Goal: Task Accomplishment & Management: Use online tool/utility

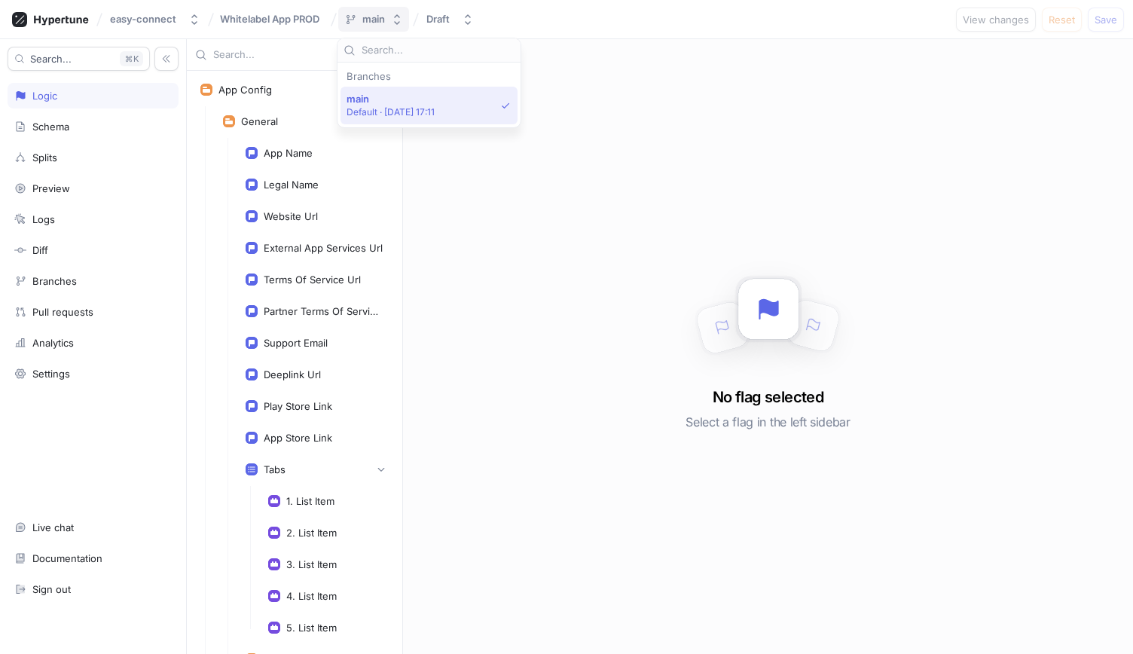
click at [391, 19] on icon "button" at bounding box center [397, 20] width 12 height 12
click at [325, 19] on div "Whitelabel App PROD" at bounding box center [272, 18] width 109 height 15
click at [391, 14] on icon "button" at bounding box center [397, 20] width 12 height 12
click at [454, 24] on div "Draft" at bounding box center [440, 19] width 29 height 13
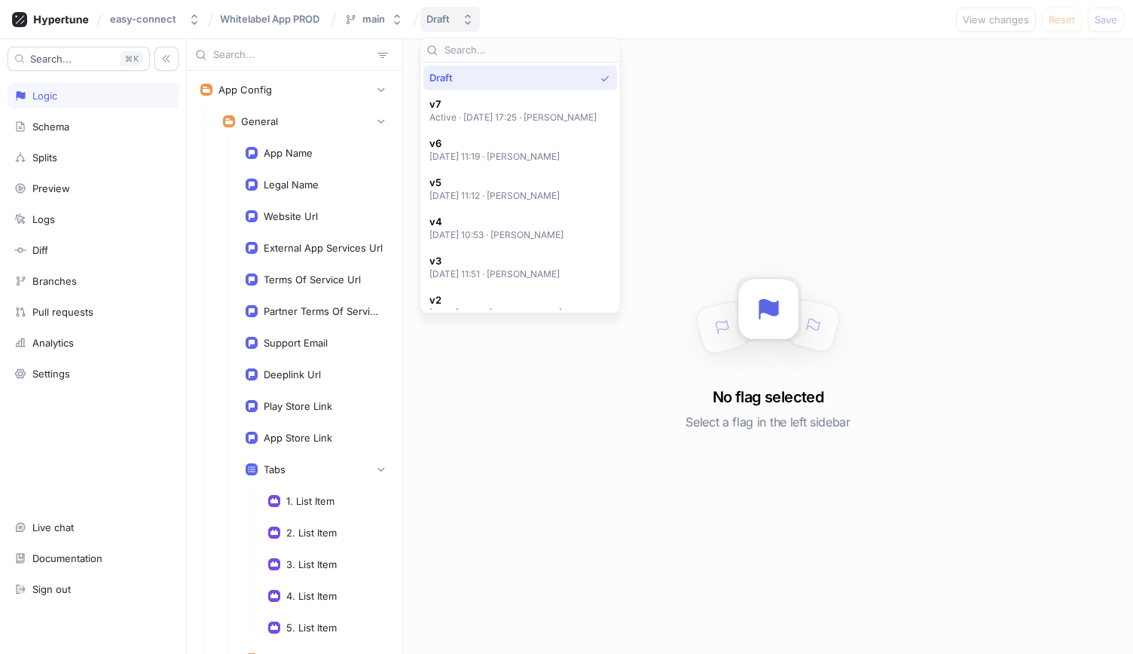
click at [454, 24] on div "Draft" at bounding box center [440, 19] width 29 height 13
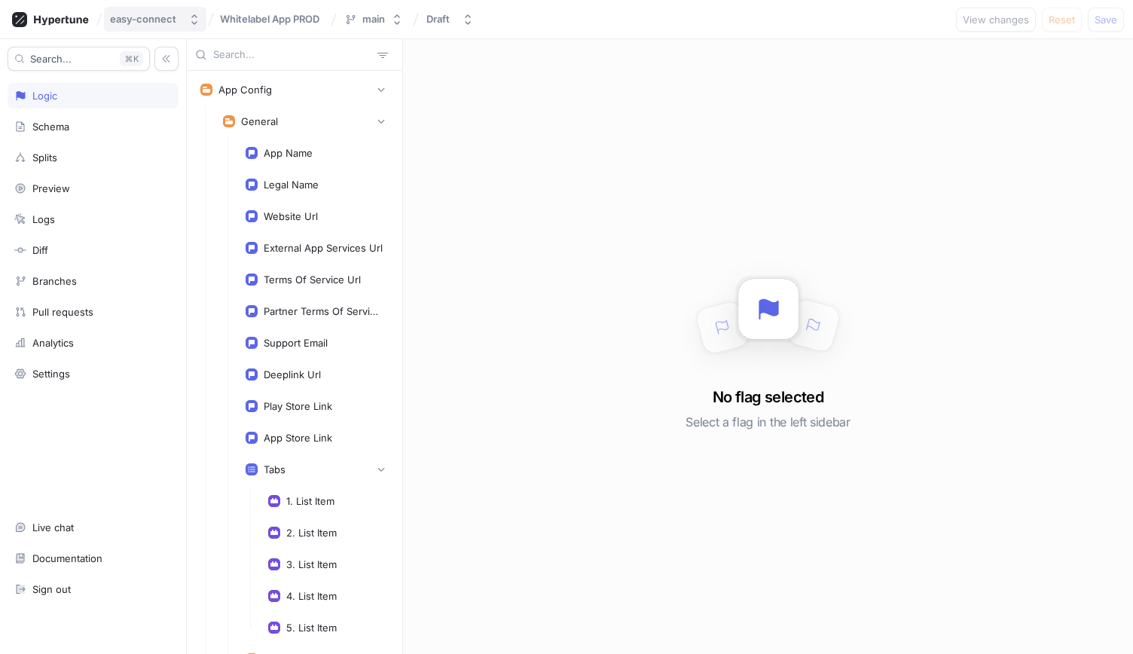
click at [190, 24] on icon "button" at bounding box center [194, 20] width 12 height 12
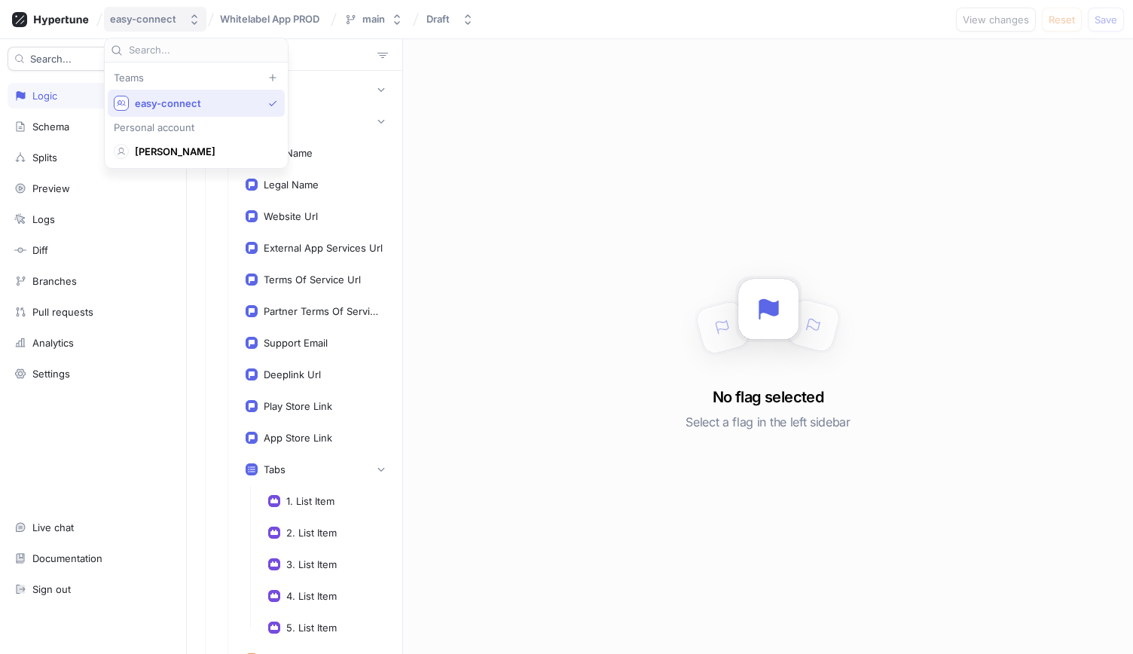
click at [190, 24] on icon "button" at bounding box center [194, 20] width 12 height 12
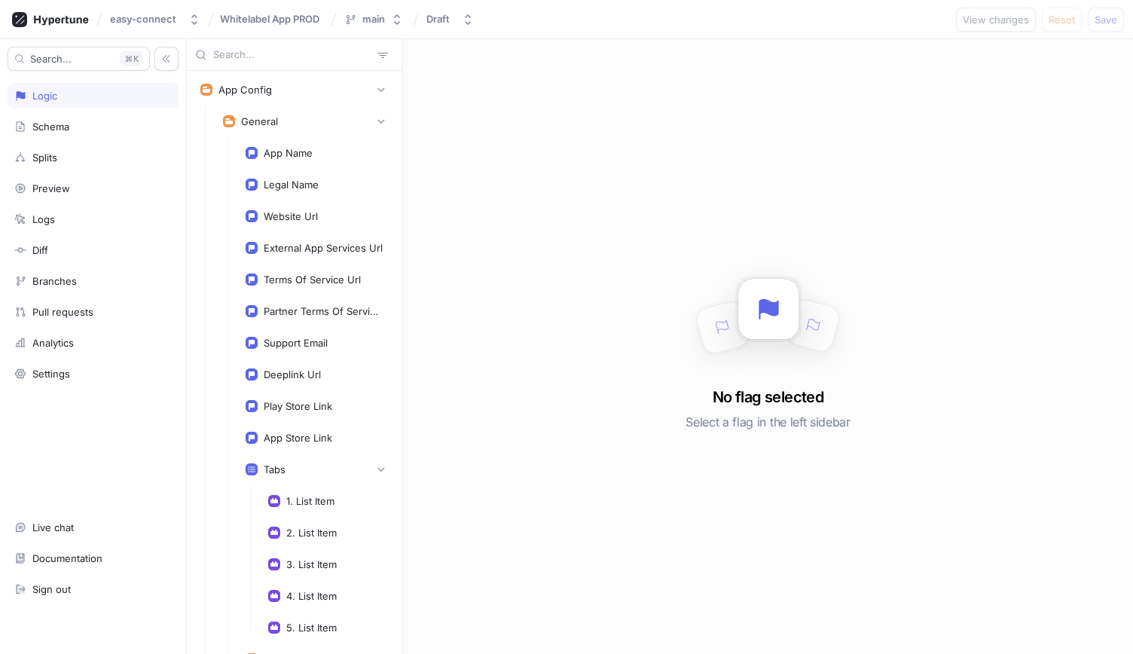
click at [294, 7] on div "easy-connect Whitelabel App PROD main Draft View changes Reset Save" at bounding box center [566, 19] width 1133 height 39
click at [379, 23] on div "main" at bounding box center [373, 19] width 23 height 13
click at [38, 103] on div "Logic" at bounding box center [93, 96] width 171 height 26
click at [475, 25] on button "Draft" at bounding box center [450, 19] width 60 height 25
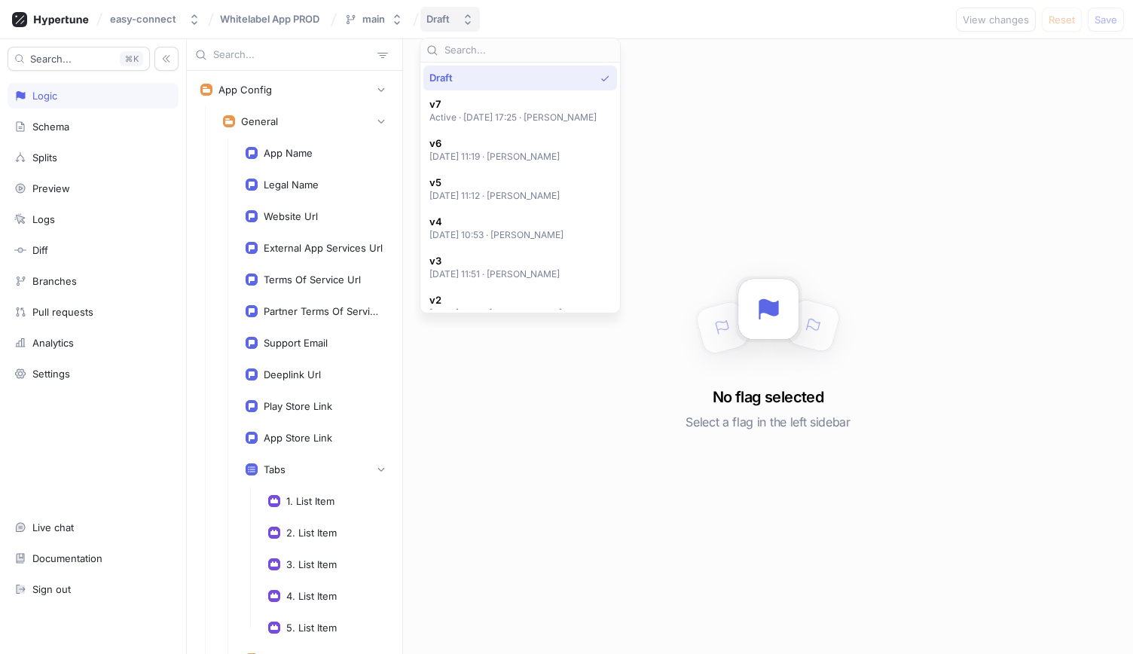
click at [466, 119] on p "Active ‧ [DATE] 17:25 ‧ [PERSON_NAME]" at bounding box center [513, 117] width 168 height 13
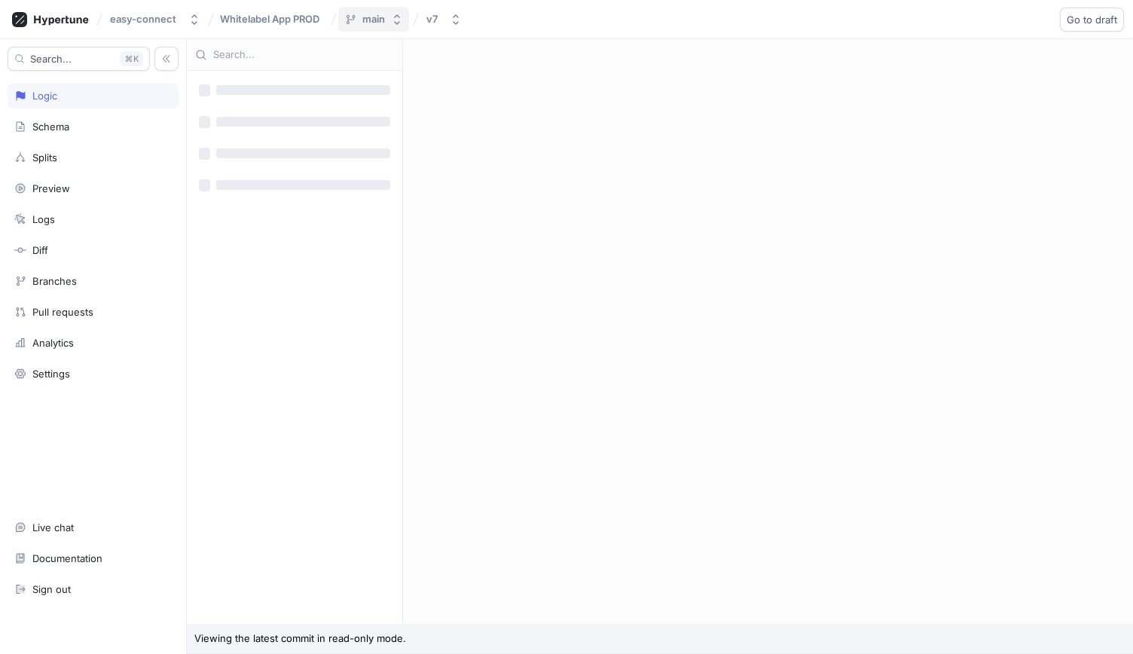
click at [391, 14] on icon "button" at bounding box center [397, 20] width 12 height 12
click at [451, 25] on icon "button" at bounding box center [456, 20] width 12 height 12
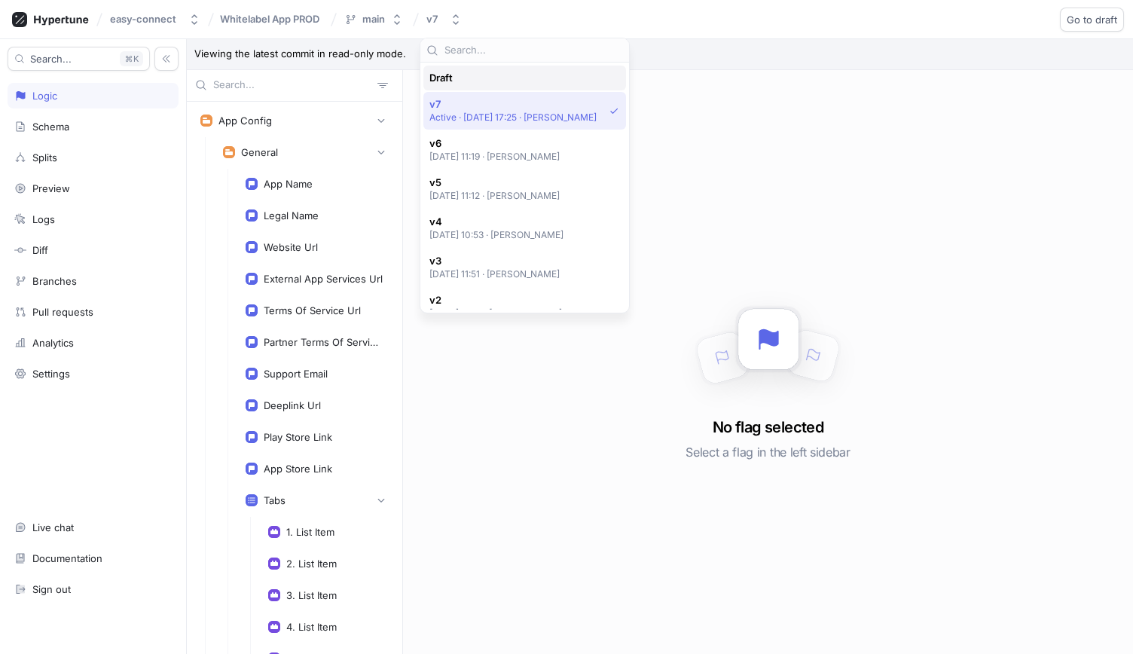
click at [543, 66] on div "Draft" at bounding box center [524, 78] width 203 height 25
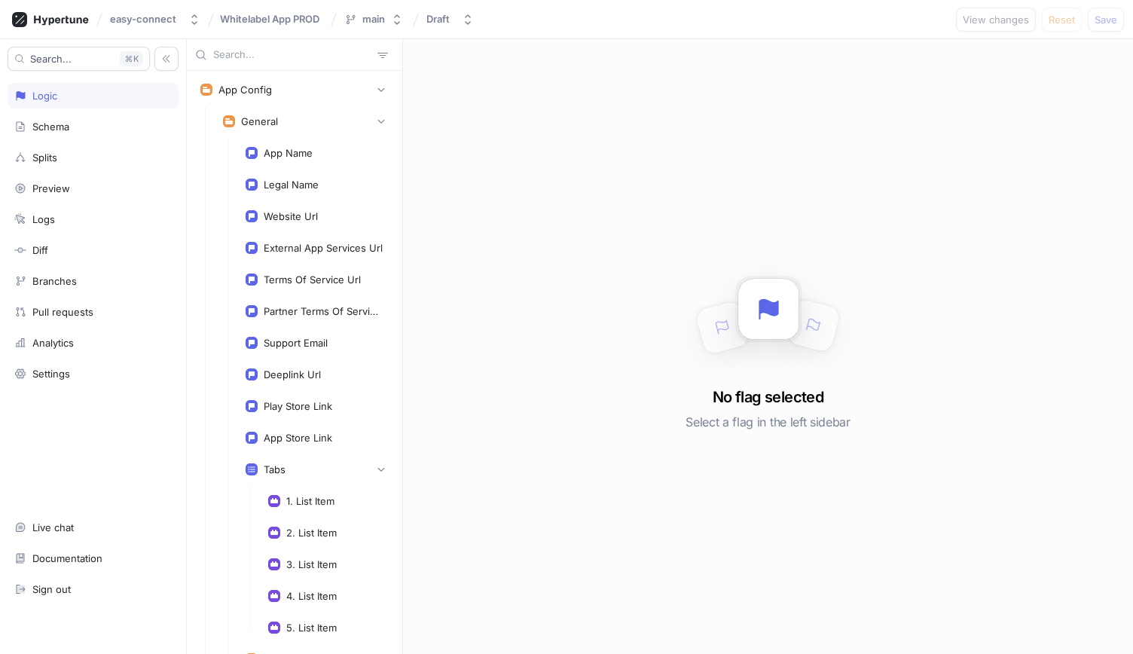
click at [285, 18] on span "Whitelabel App PROD" at bounding box center [269, 19] width 99 height 11
click at [171, 16] on div "easy-connect" at bounding box center [143, 19] width 66 height 13
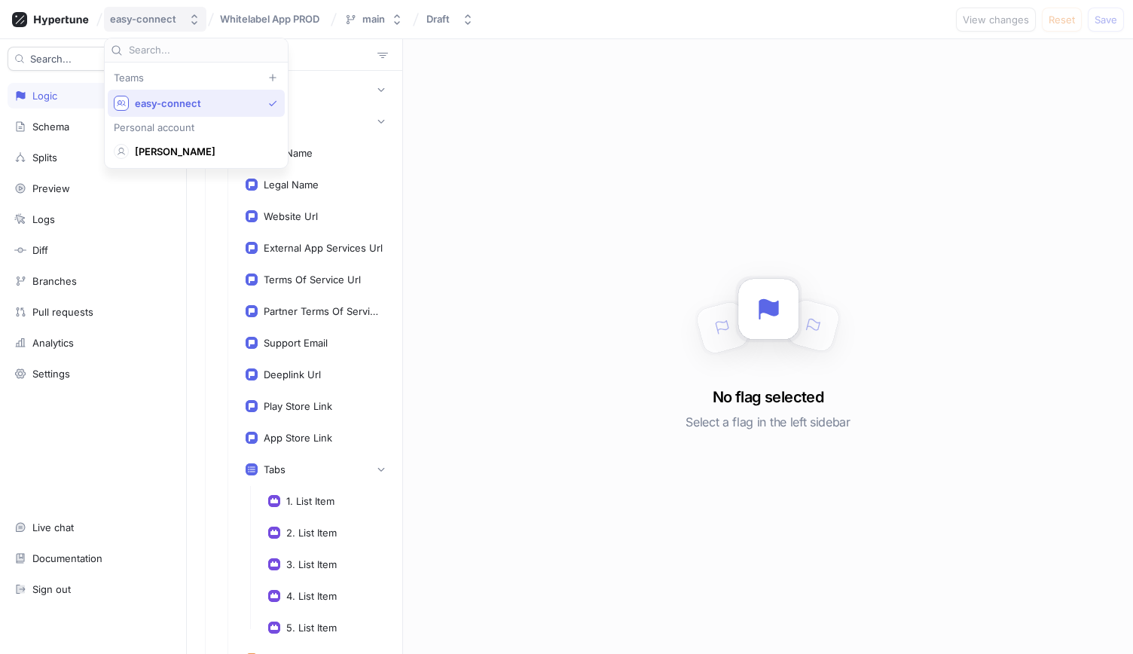
click at [171, 16] on div "easy-connect" at bounding box center [143, 19] width 66 height 13
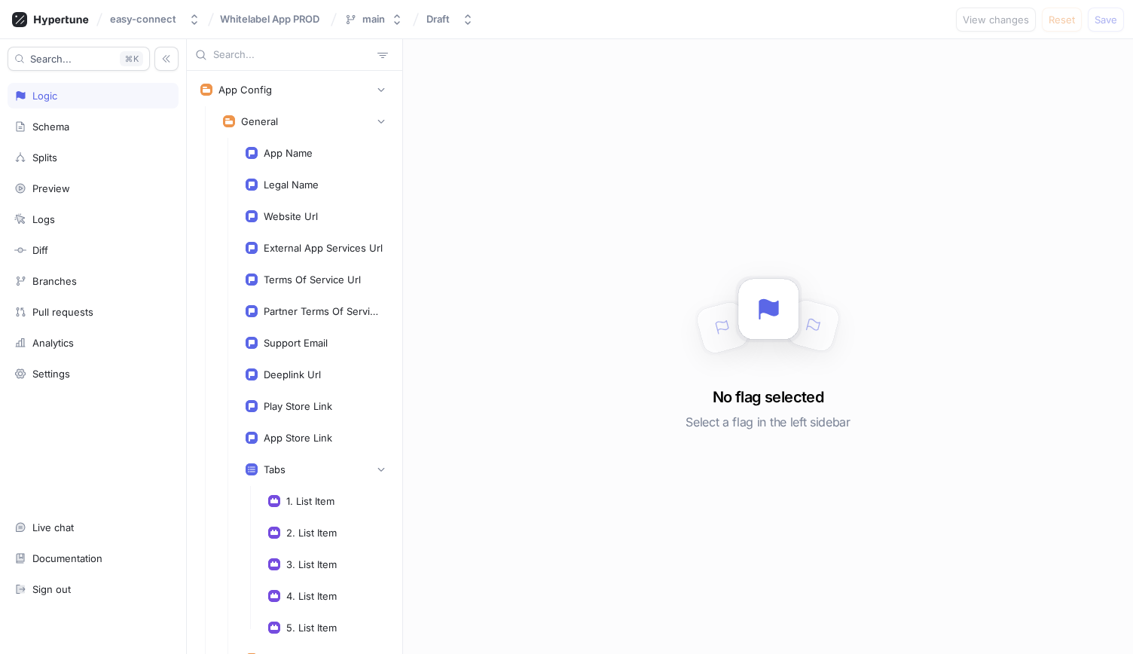
click at [70, 104] on div "Logic" at bounding box center [93, 96] width 171 height 26
click at [69, 114] on div "Schema" at bounding box center [93, 127] width 171 height 26
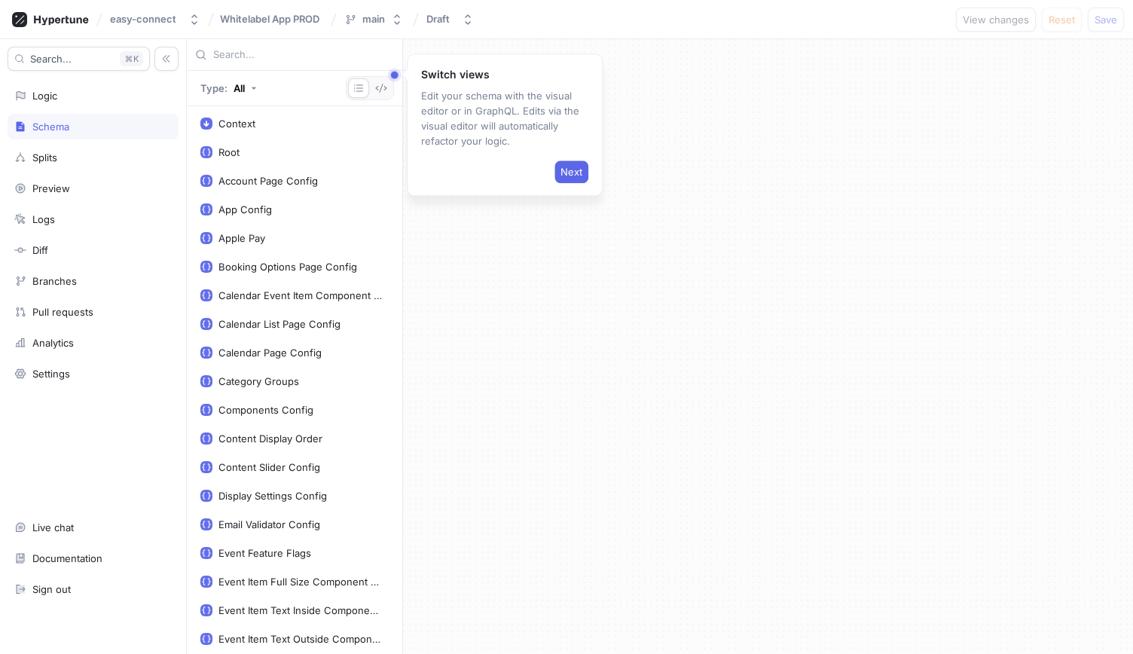
click at [56, 114] on div "Schema" at bounding box center [93, 127] width 171 height 26
click at [56, 112] on div "Search... K Logic Schema Splits Preview Logs Diff Branches Pull requests Analyt…" at bounding box center [93, 346] width 187 height 615
click at [56, 102] on div "Logic" at bounding box center [93, 96] width 171 height 26
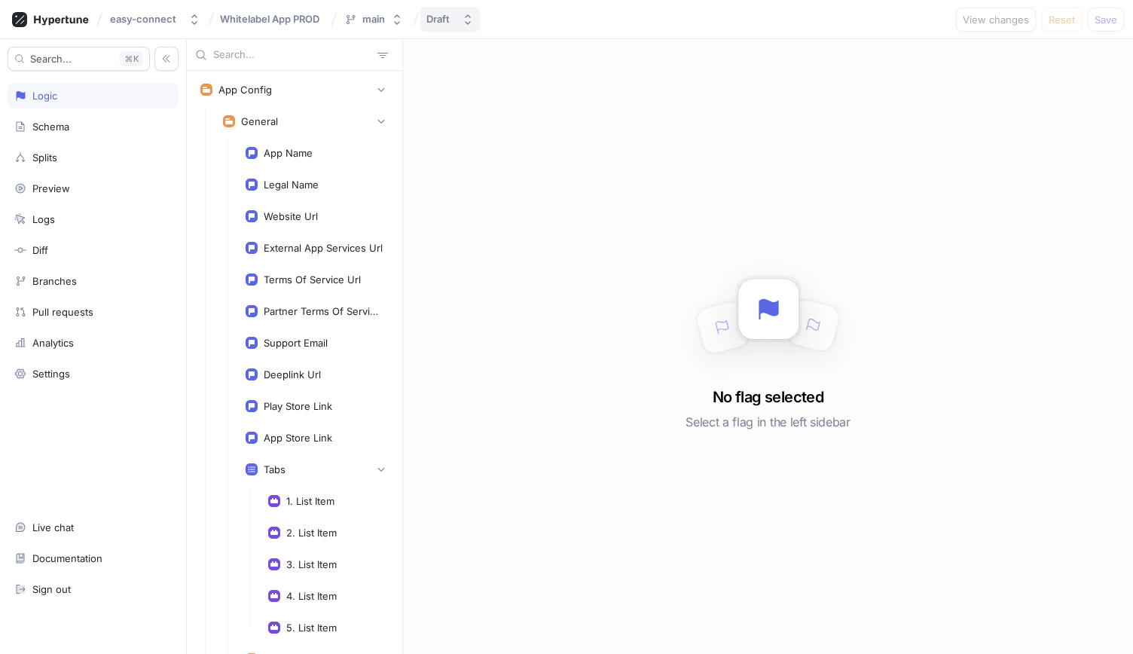
click at [460, 20] on button "Draft" at bounding box center [450, 19] width 60 height 25
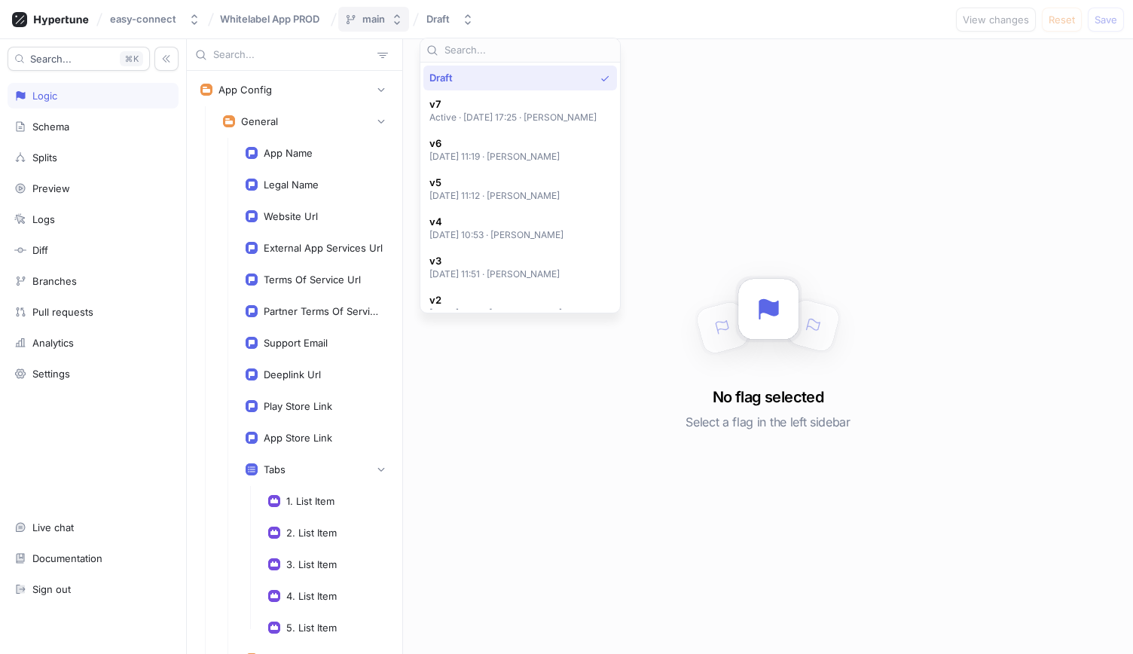
click at [363, 7] on button "main" at bounding box center [373, 19] width 71 height 25
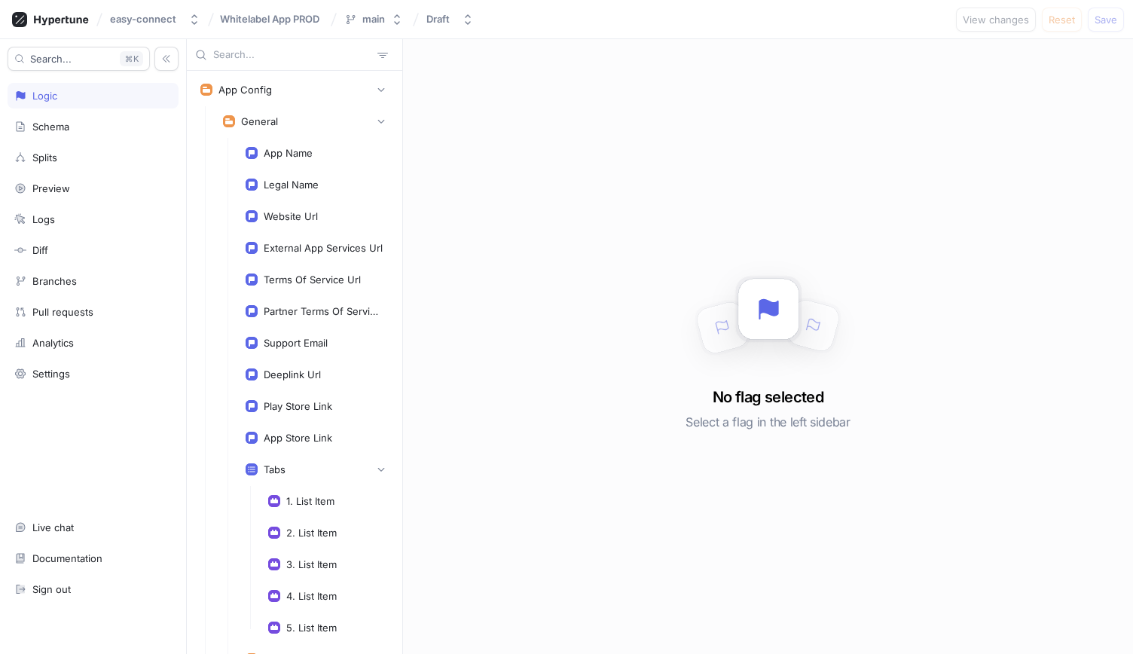
click at [299, 17] on span "Whitelabel App PROD" at bounding box center [269, 19] width 99 height 11
click at [81, 20] on icon at bounding box center [61, 20] width 54 height 10
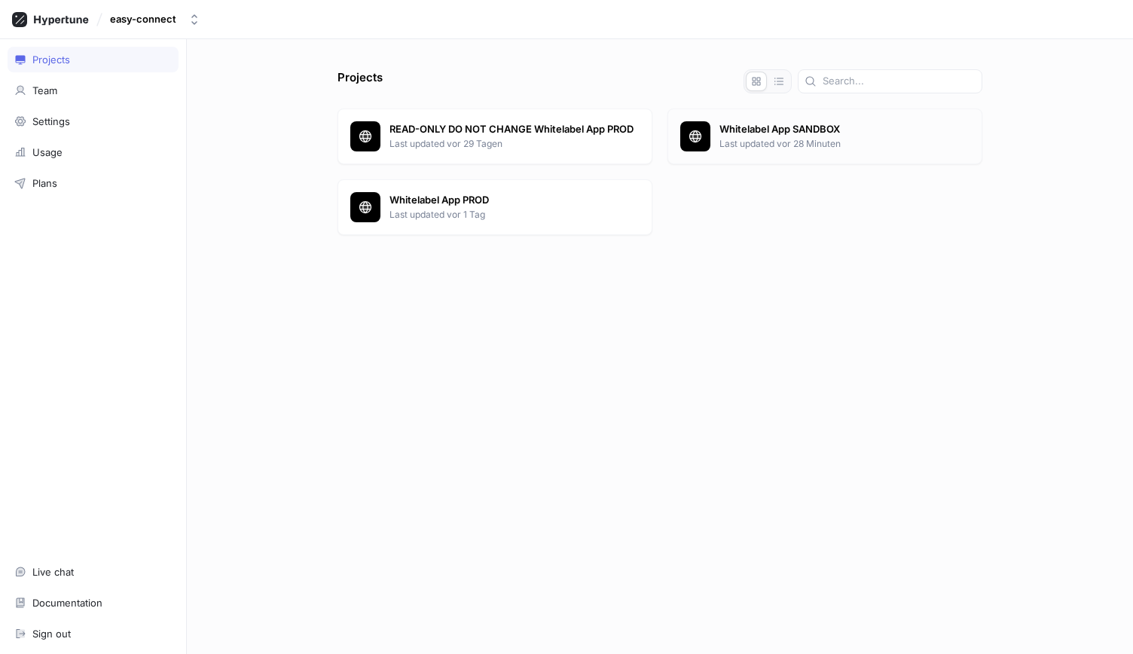
click at [808, 116] on div "Whitelabel App SANDBOX Last updated vor 28 Minuten" at bounding box center [824, 136] width 315 height 56
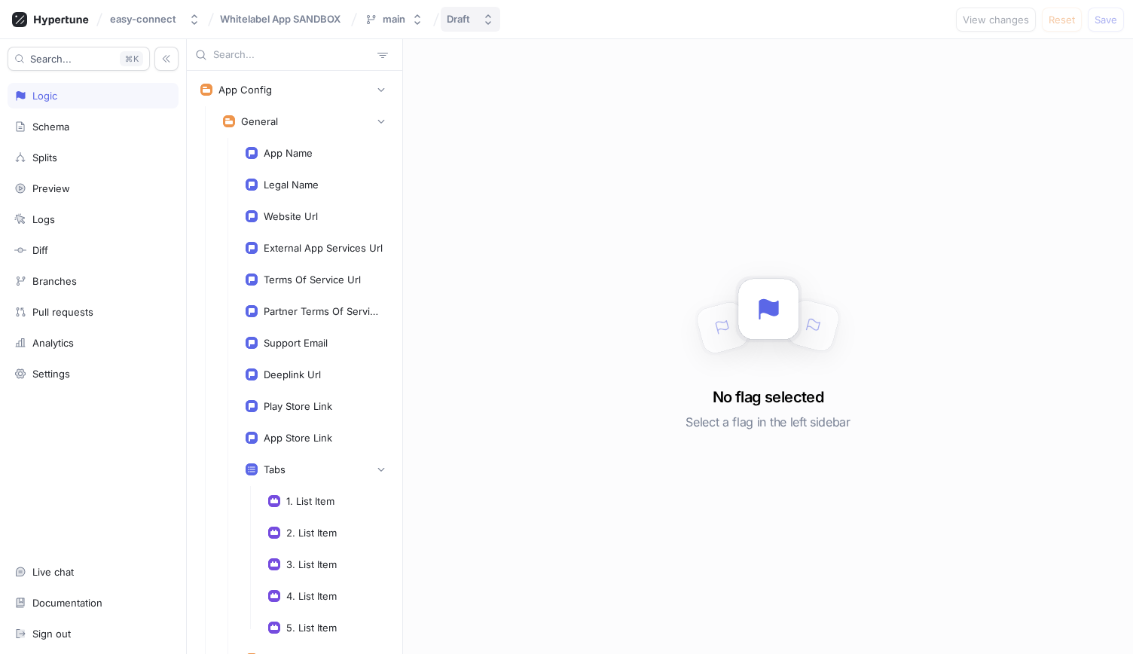
click at [469, 21] on div "Draft" at bounding box center [458, 19] width 23 height 13
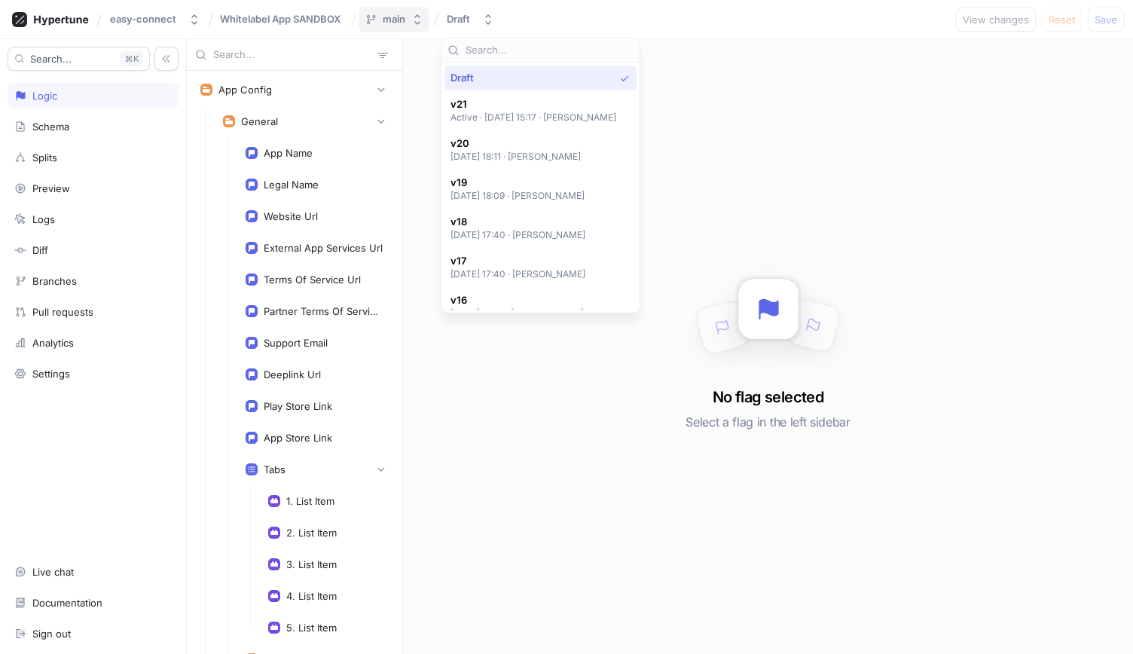
click at [392, 17] on div "main" at bounding box center [394, 19] width 23 height 13
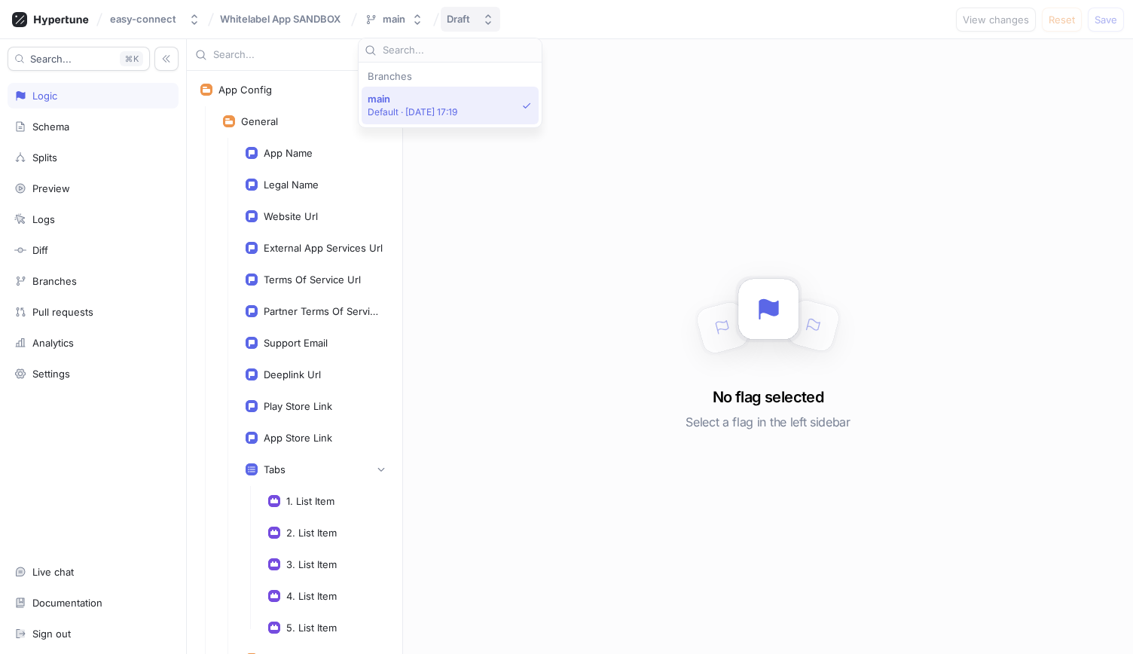
click at [462, 26] on button "Draft" at bounding box center [471, 19] width 60 height 25
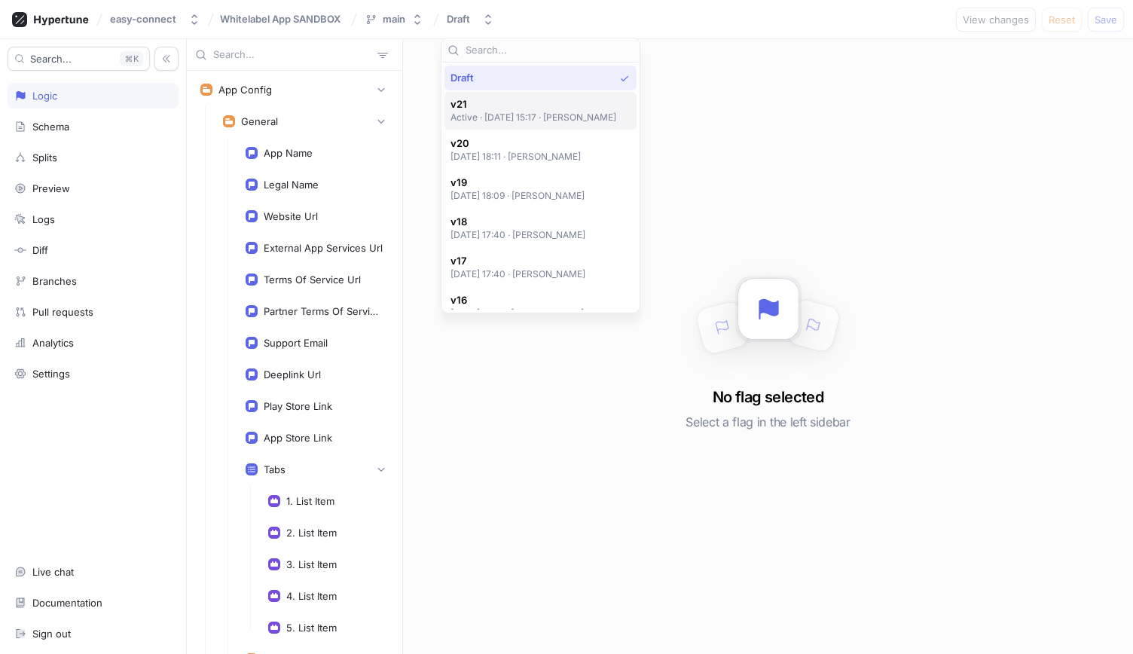
click at [514, 97] on div "v21 Active ‧ [DATE] 15:17 ‧ [PERSON_NAME]" at bounding box center [540, 111] width 192 height 38
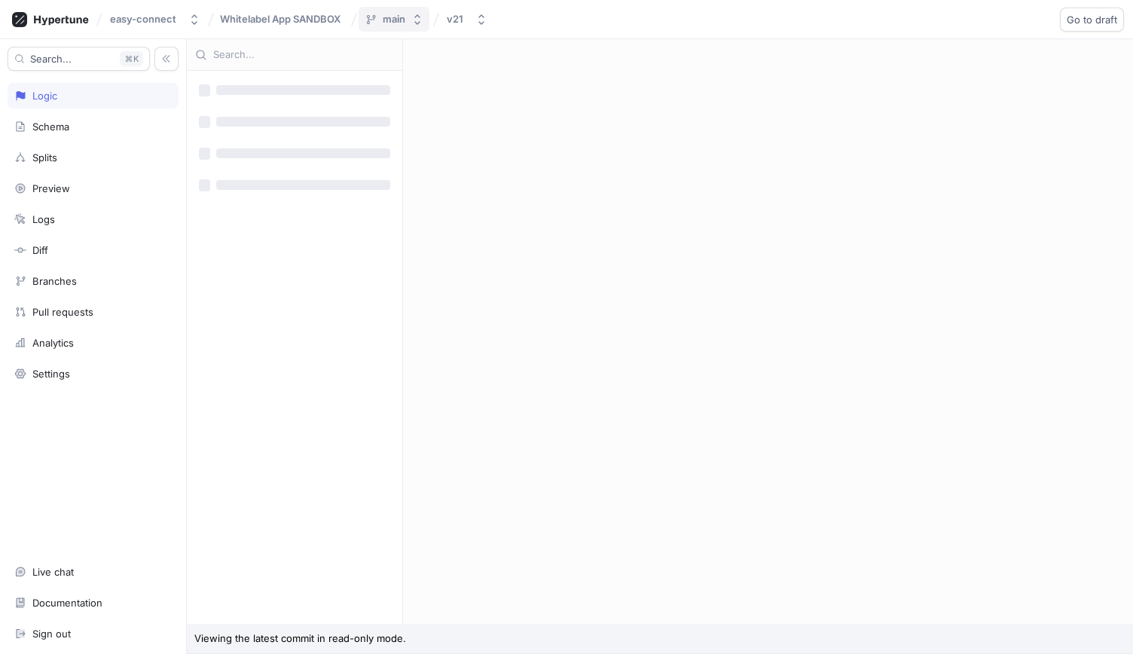
click at [396, 7] on button "main" at bounding box center [394, 19] width 71 height 25
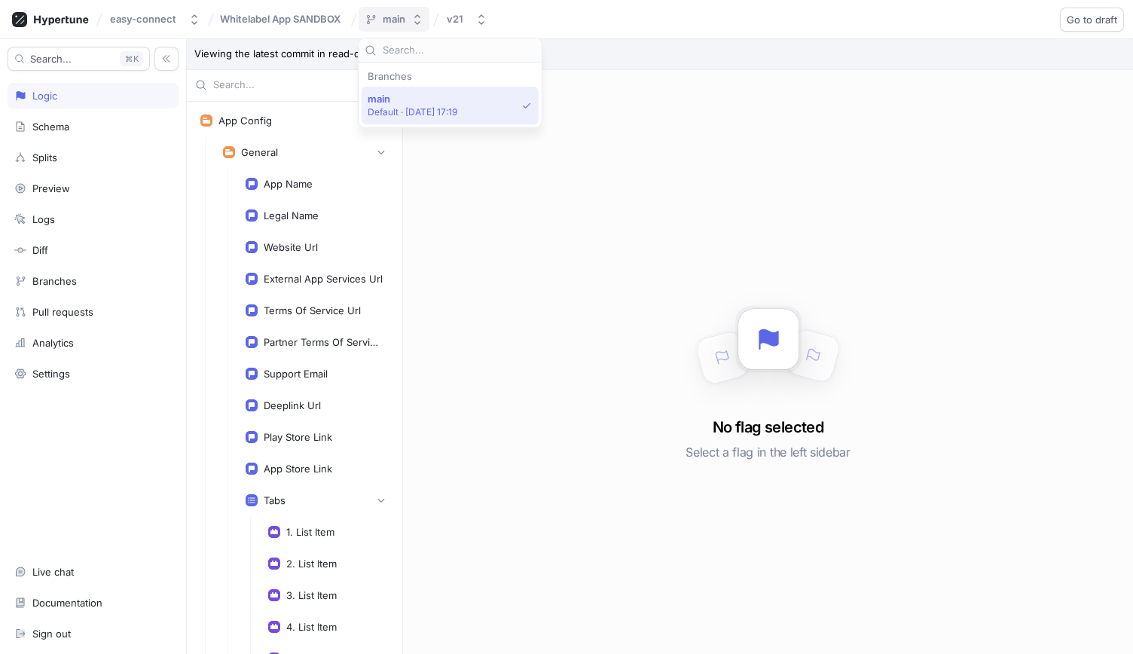
click at [396, 7] on button "main" at bounding box center [394, 19] width 71 height 25
click at [294, 1] on div "easy-connect Whitelabel App SANDBOX main v21 Go to draft Roll back" at bounding box center [566, 19] width 1133 height 39
click at [292, 14] on span "Whitelabel App SANDBOX" at bounding box center [280, 19] width 121 height 11
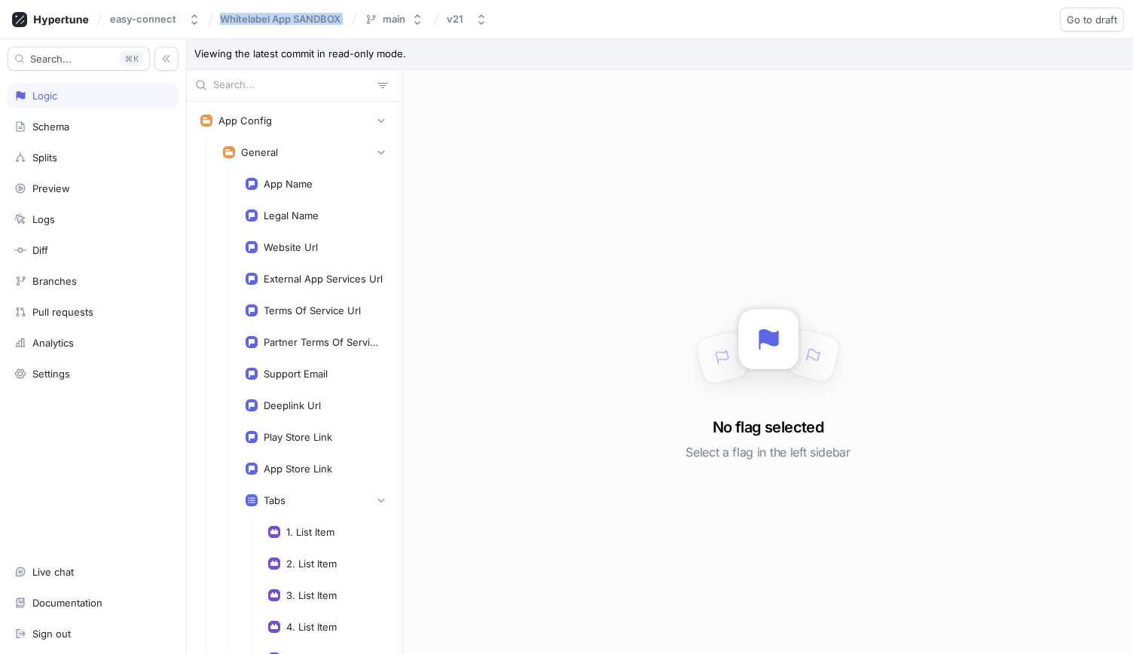
click at [292, 14] on span "Whitelabel App SANDBOX" at bounding box center [280, 19] width 121 height 11
click at [456, 31] on button "v21" at bounding box center [467, 19] width 53 height 25
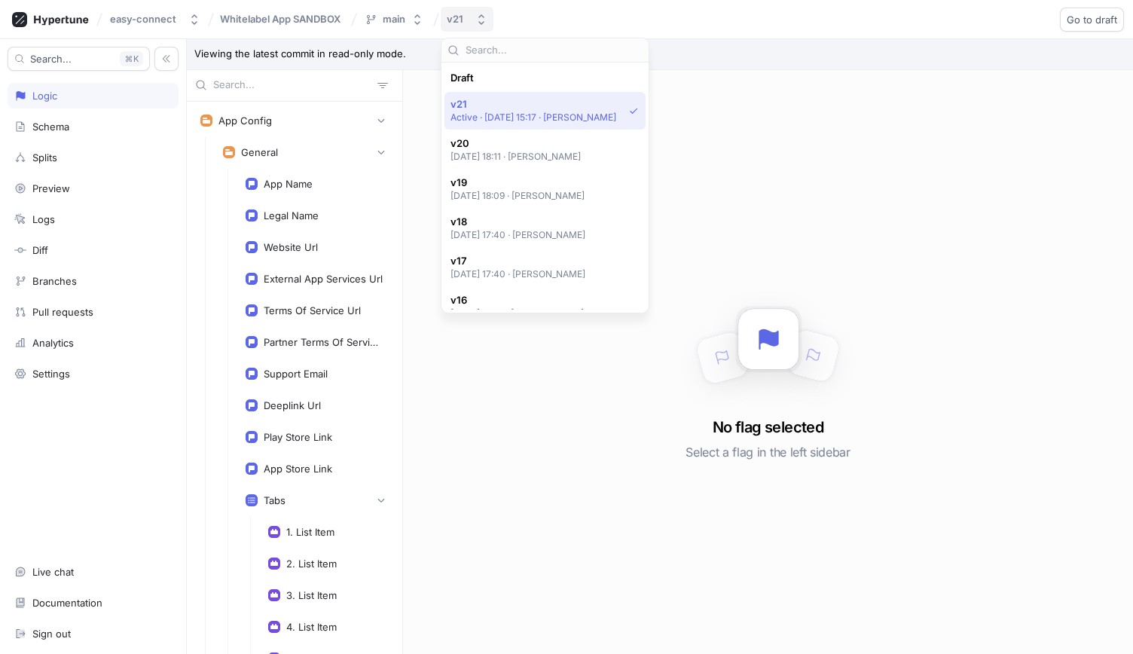
scroll to position [26, 0]
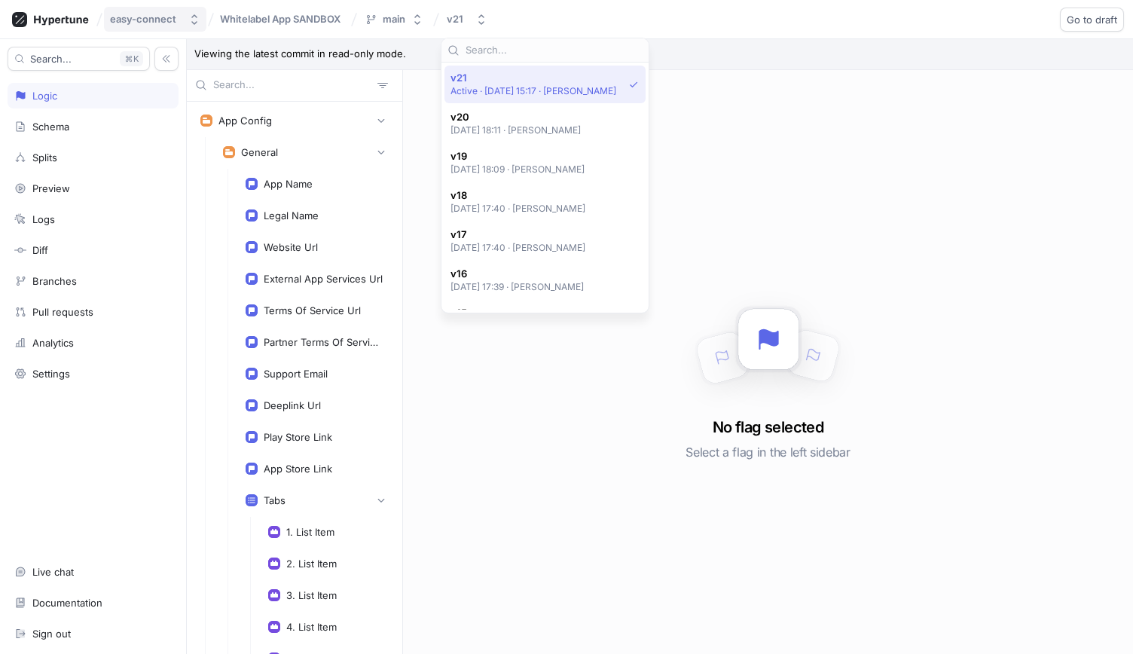
click at [121, 11] on button "easy-connect" at bounding box center [155, 19] width 102 height 25
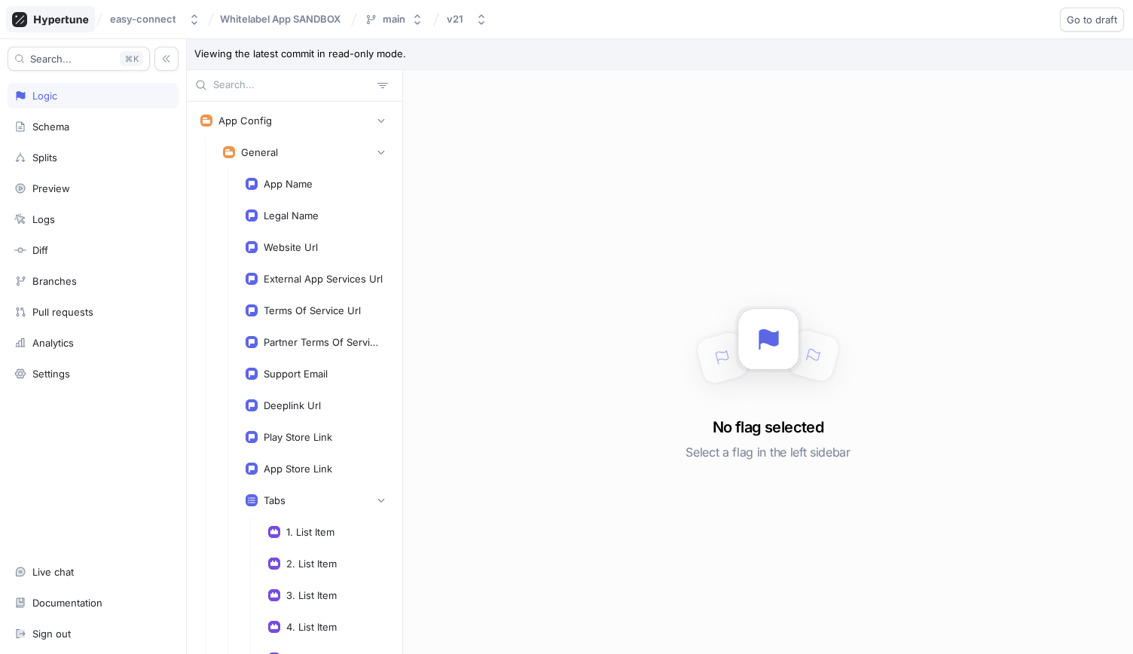
click at [87, 27] on div at bounding box center [50, 19] width 89 height 26
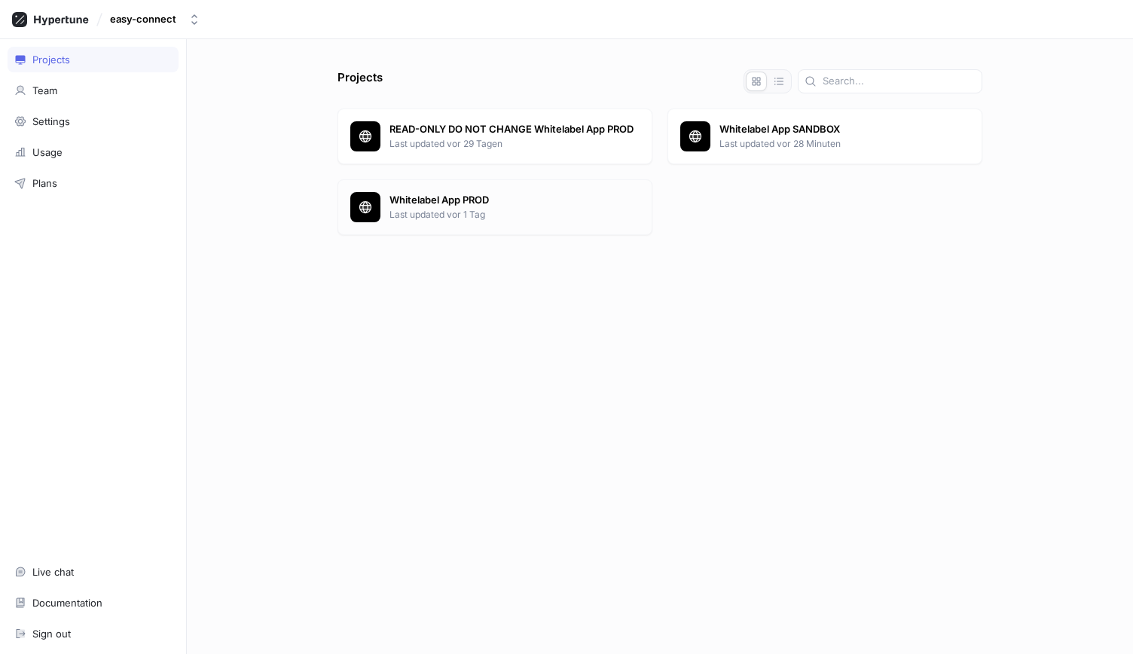
click at [450, 216] on p "Last updated vor 1 Tag" at bounding box center [514, 215] width 250 height 14
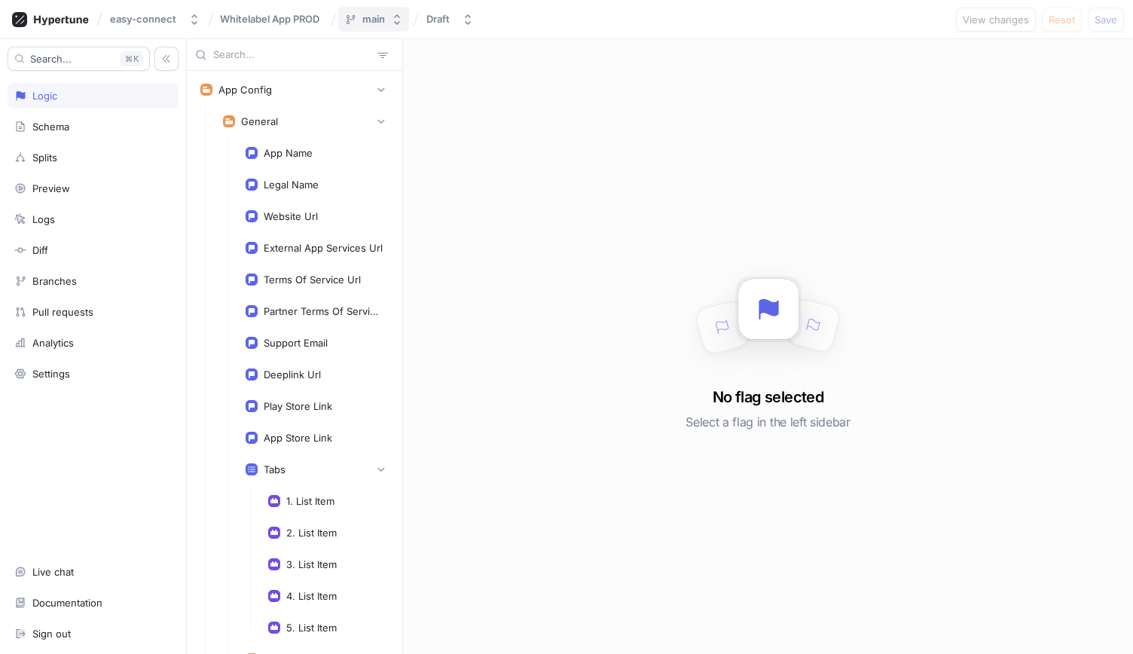
click at [405, 23] on button "main" at bounding box center [373, 19] width 71 height 25
click at [472, 14] on icon "button" at bounding box center [468, 20] width 12 height 12
click at [506, 13] on div "easy-connect Whitelabel App PROD main Draft View changes Reset Save" at bounding box center [566, 19] width 1133 height 39
click at [142, 26] on button "easy-connect" at bounding box center [155, 19] width 102 height 25
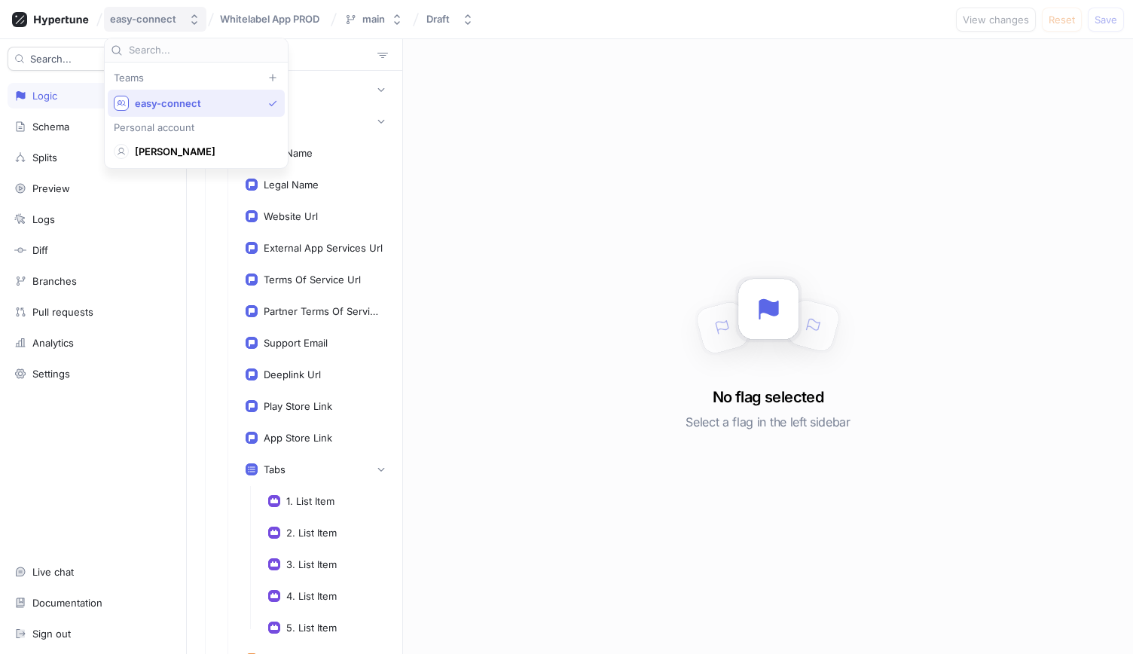
click at [142, 26] on button "easy-connect" at bounding box center [155, 19] width 102 height 25
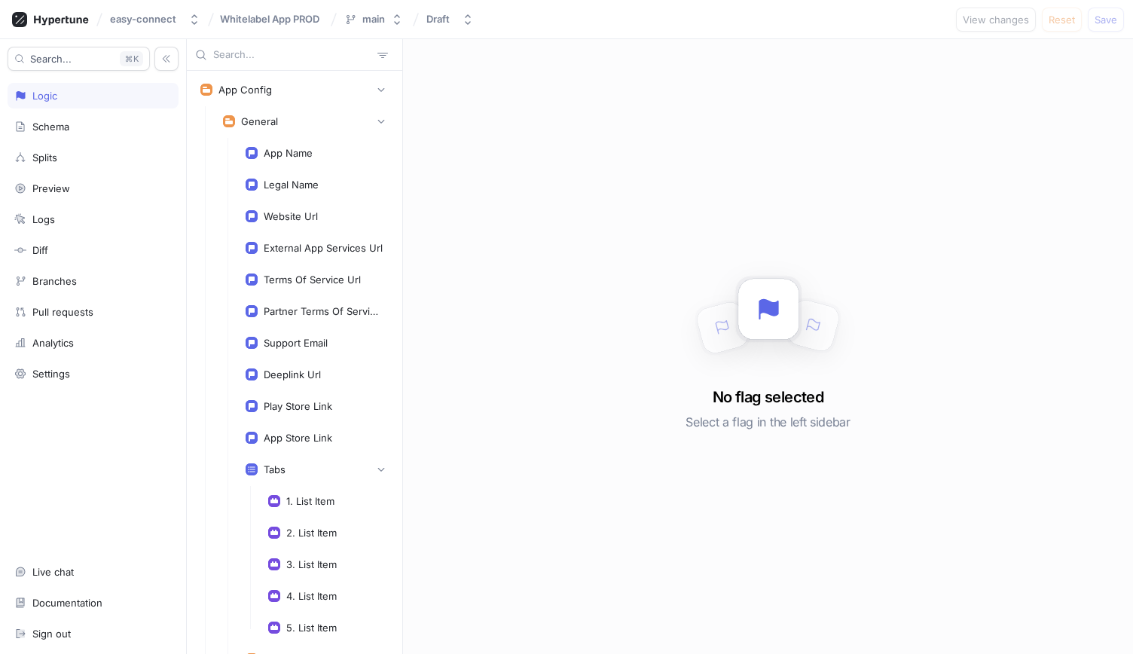
click at [296, 25] on div "Whitelabel App PROD" at bounding box center [272, 18] width 109 height 15
click at [322, 89] on div "App Config" at bounding box center [294, 89] width 188 height 15
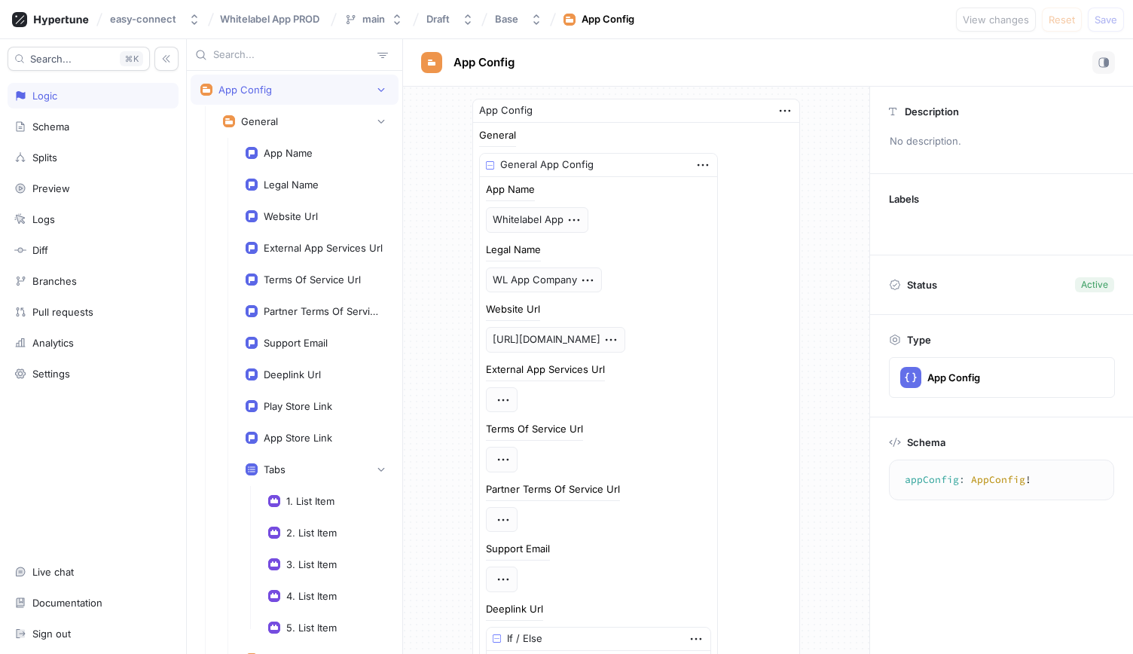
scroll to position [4, 0]
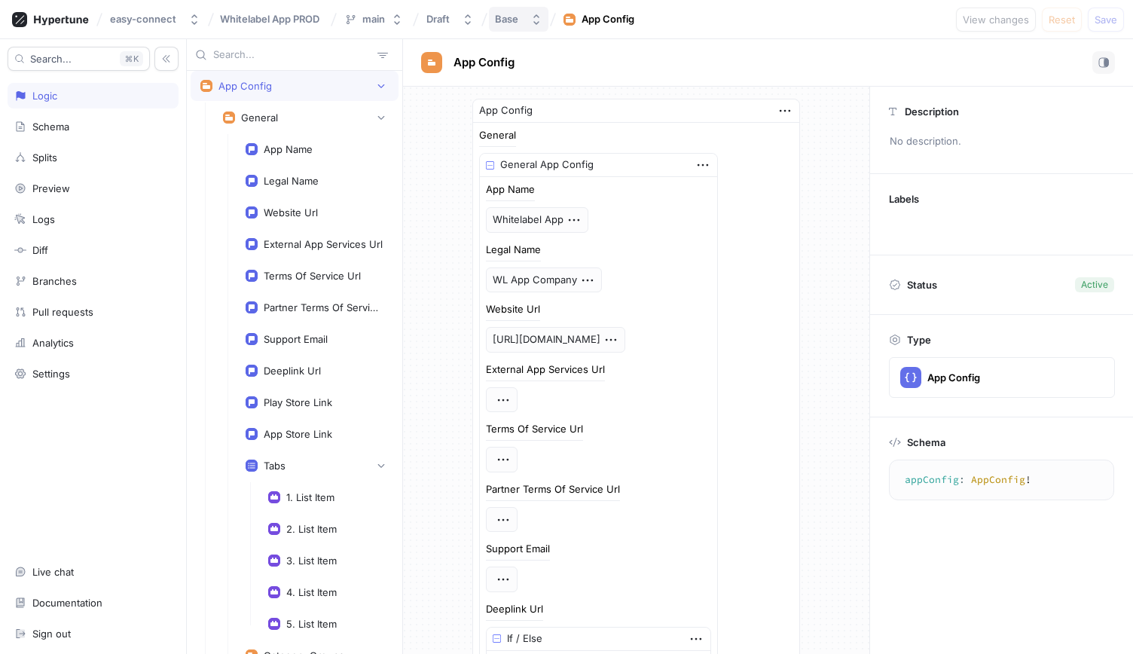
click at [518, 26] on button "Base" at bounding box center [519, 19] width 60 height 25
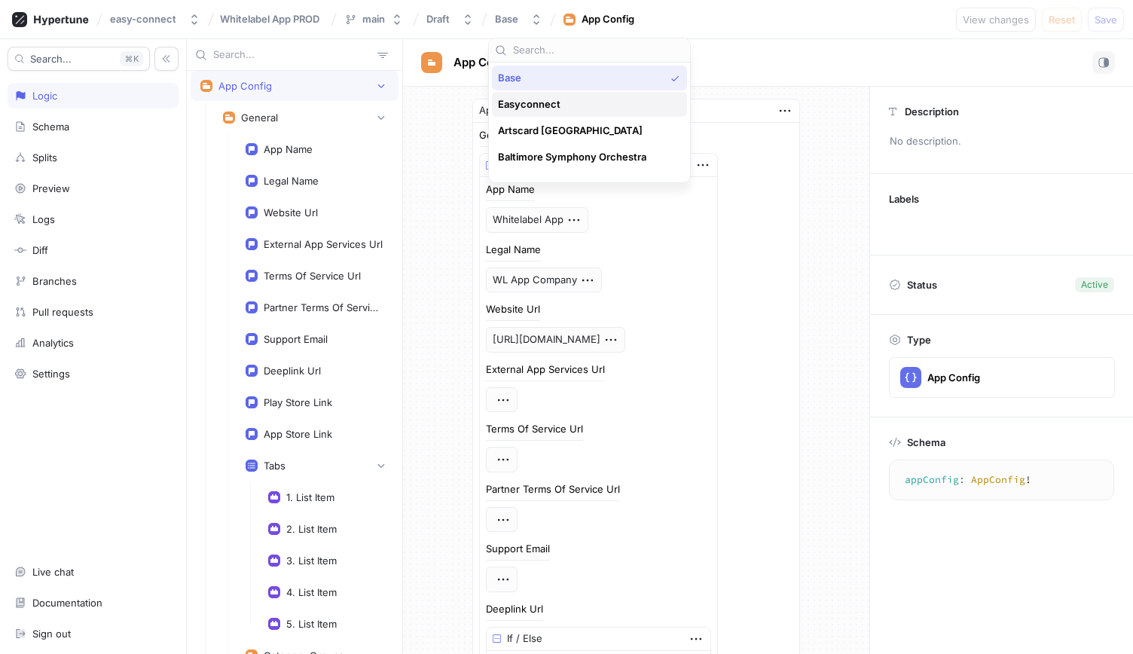
click at [543, 96] on div "Easyconnect" at bounding box center [589, 104] width 195 height 25
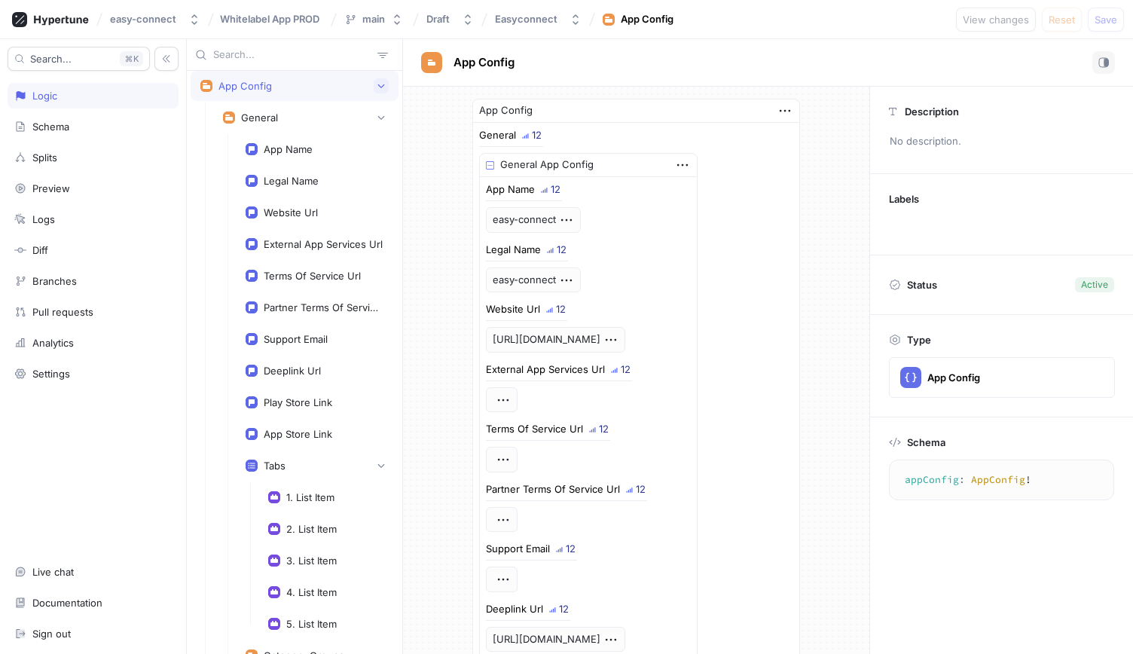
click at [377, 82] on icon "button" at bounding box center [381, 85] width 9 height 9
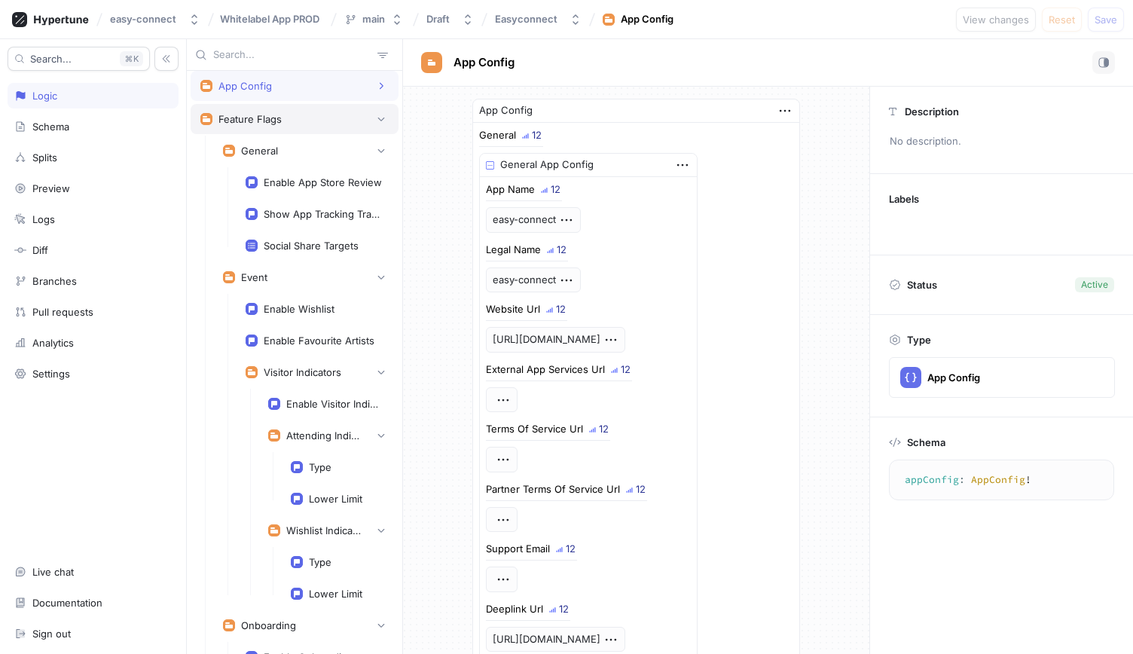
click at [327, 115] on div "Feature Flags" at bounding box center [294, 118] width 188 height 15
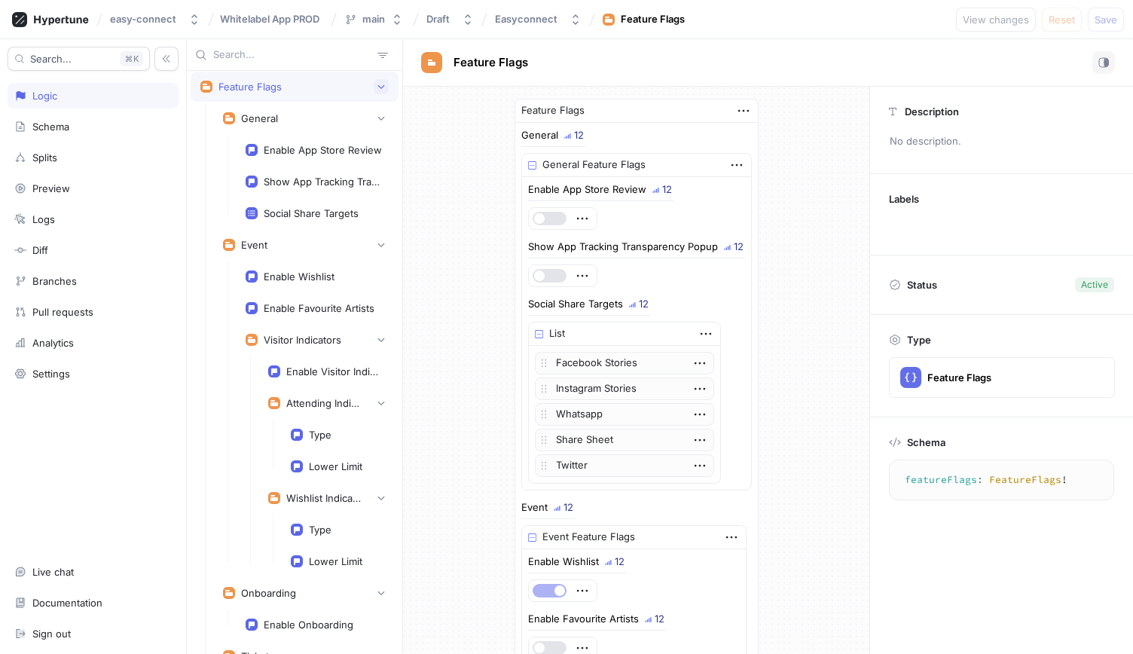
click at [377, 87] on icon "button" at bounding box center [381, 86] width 9 height 9
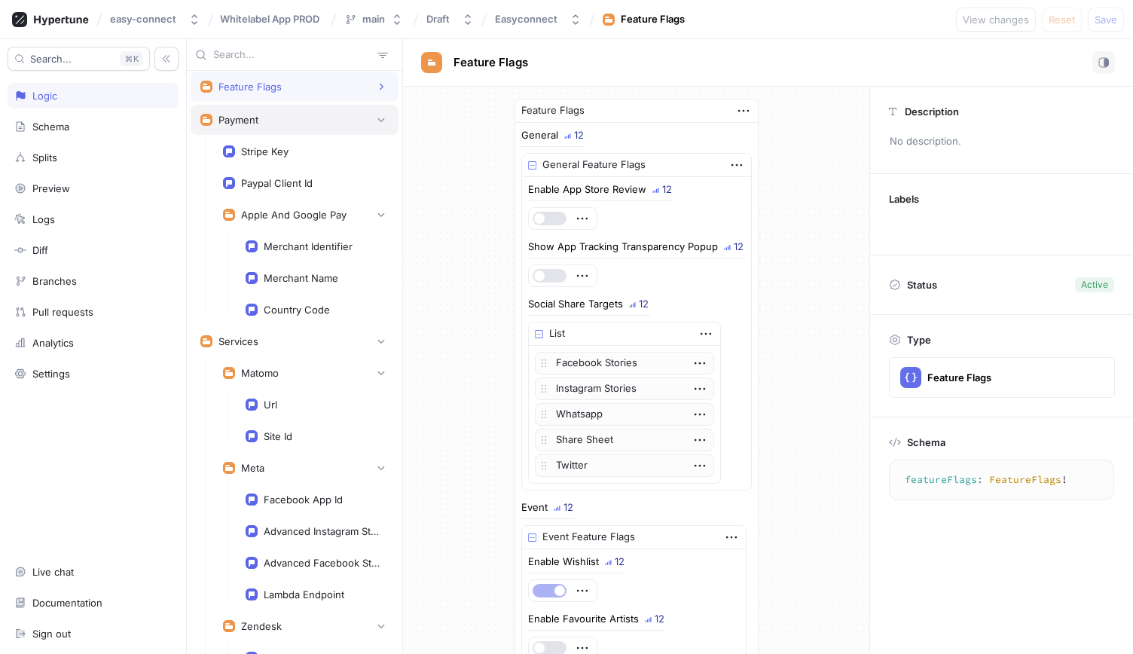
click at [364, 112] on div "Payment" at bounding box center [294, 119] width 188 height 15
type textarea "payment: Payment!"
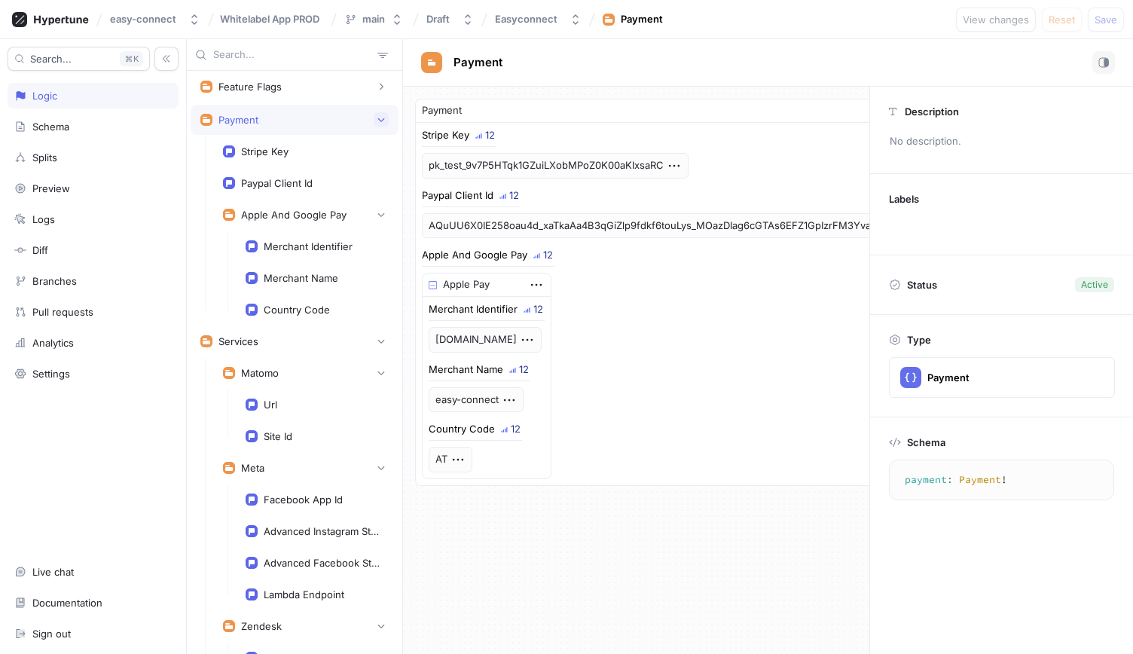
click at [377, 116] on icon "button" at bounding box center [381, 119] width 9 height 9
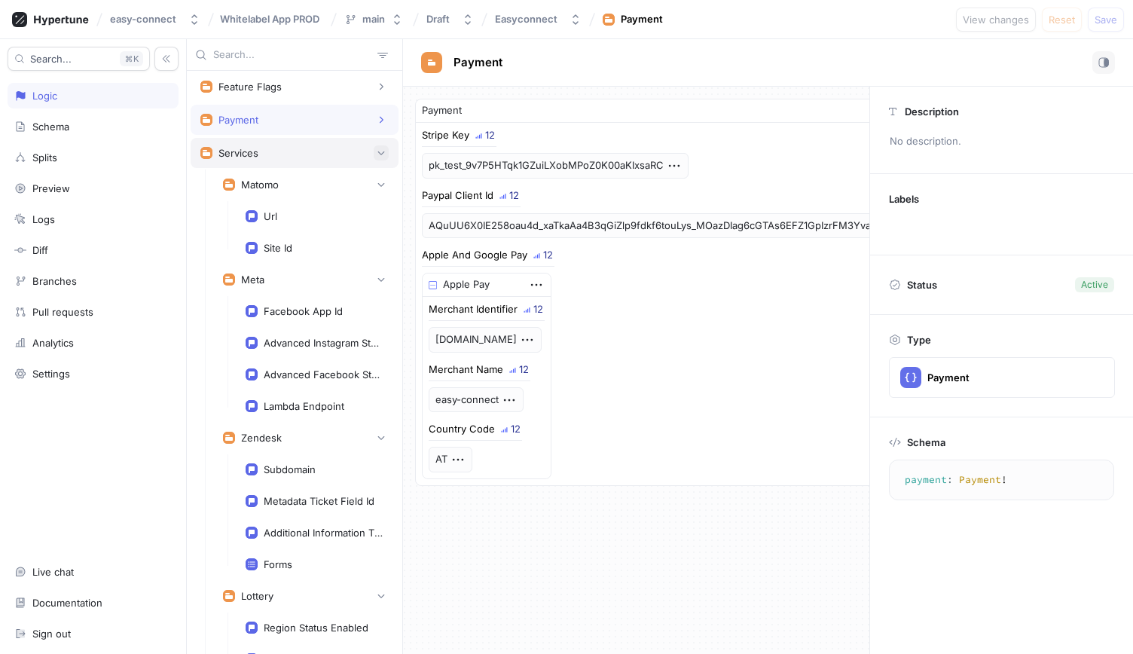
click at [377, 151] on icon "button" at bounding box center [381, 152] width 9 height 9
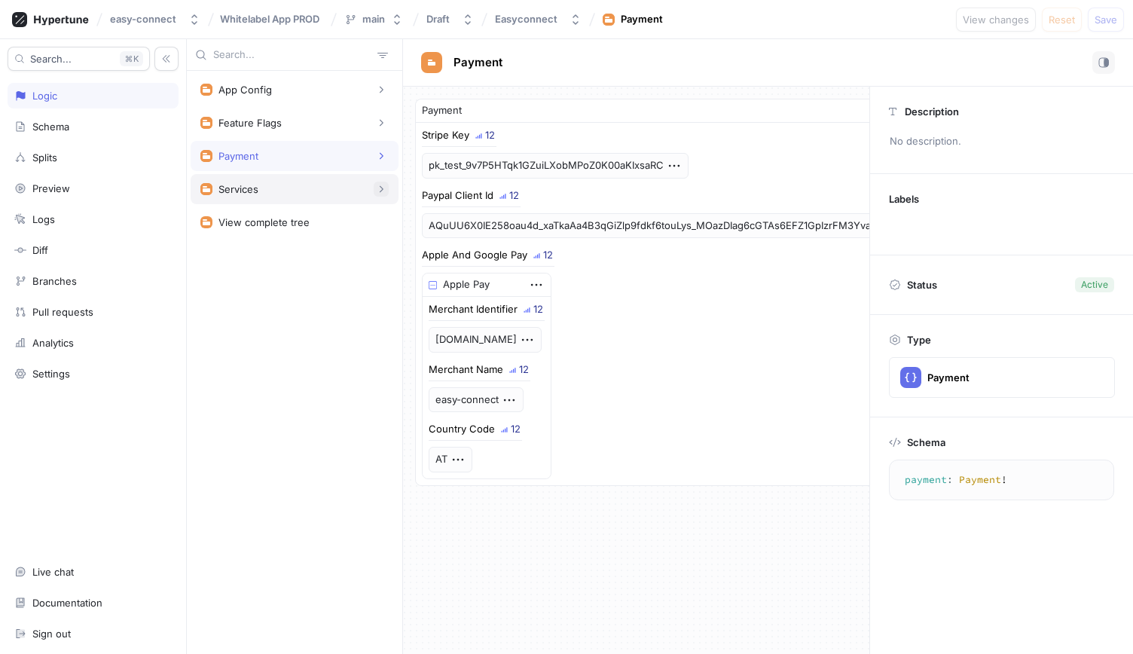
click at [377, 188] on span "button" at bounding box center [381, 189] width 9 height 9
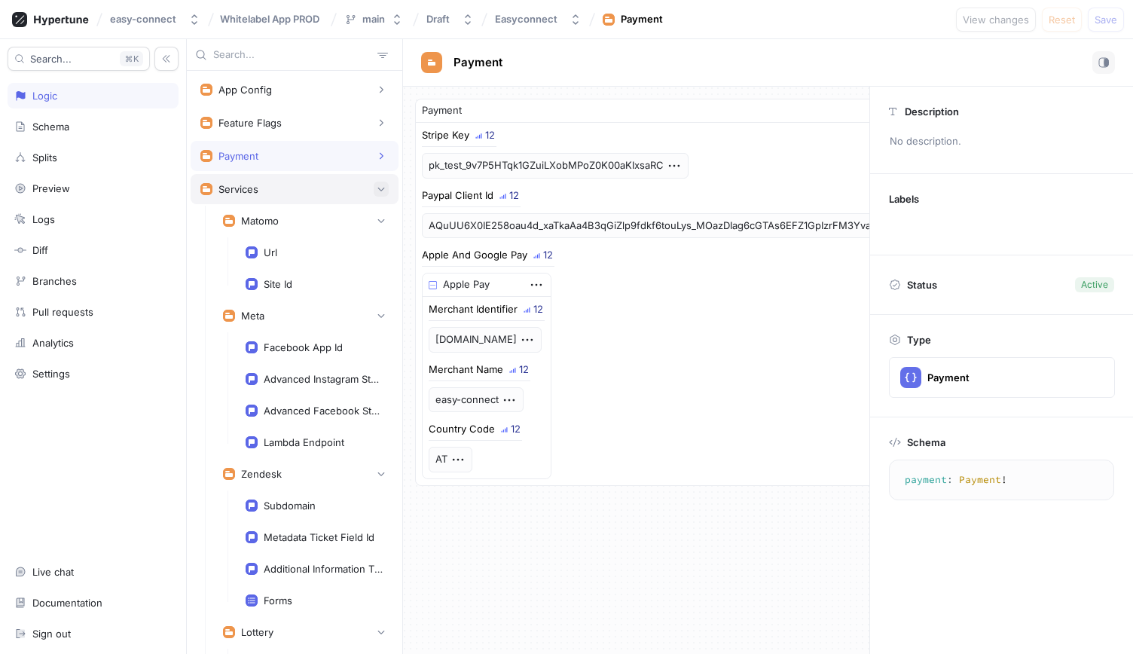
click at [377, 188] on button "button" at bounding box center [381, 189] width 15 height 15
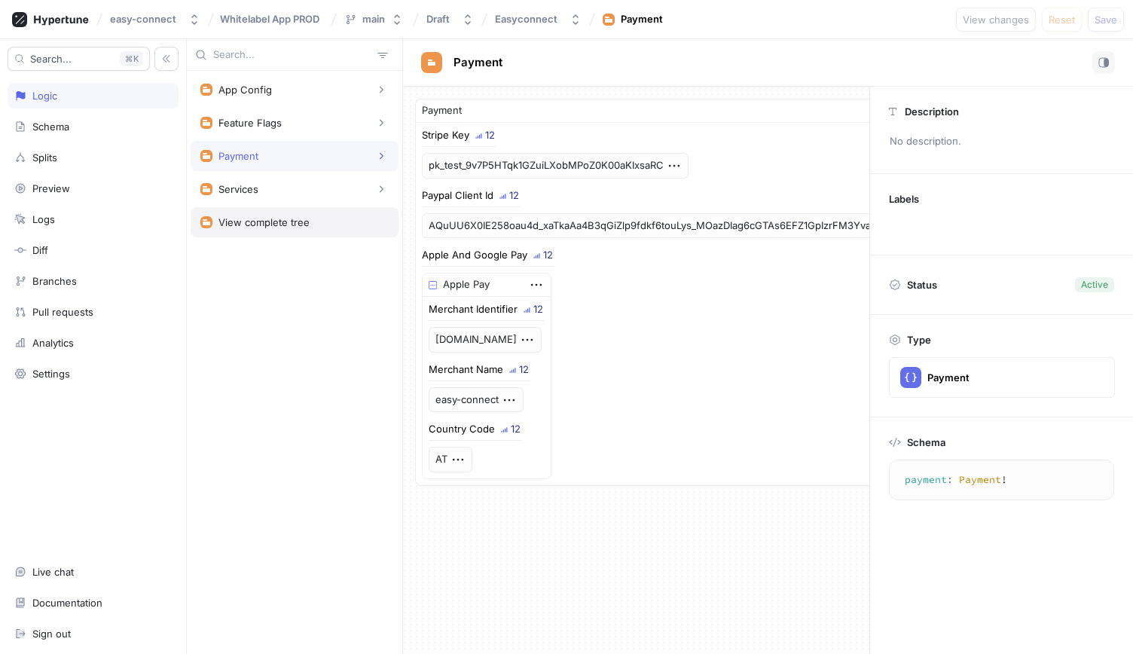
click at [276, 220] on div "View complete tree" at bounding box center [263, 222] width 91 height 12
click at [282, 177] on div "Services" at bounding box center [295, 189] width 208 height 30
